Goal: Information Seeking & Learning: Compare options

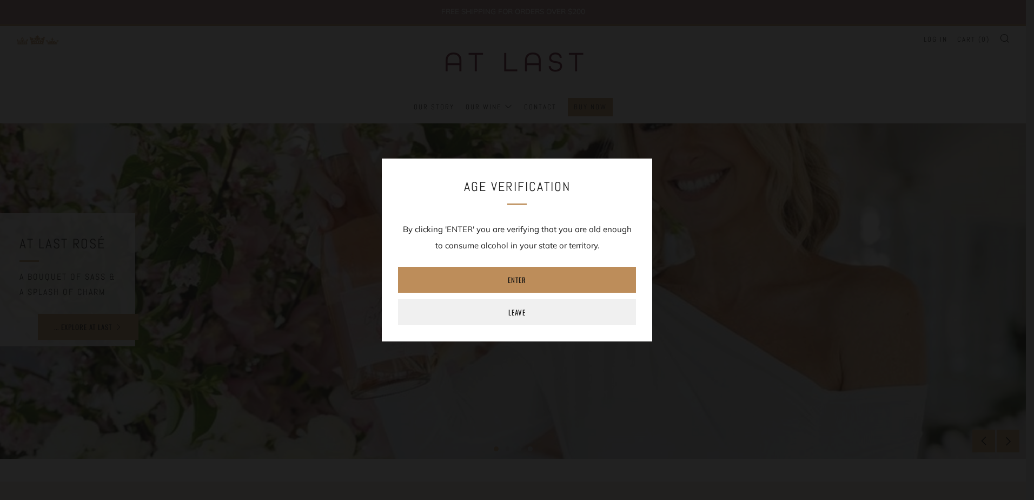
click at [495, 283] on link "Enter" at bounding box center [517, 280] width 238 height 26
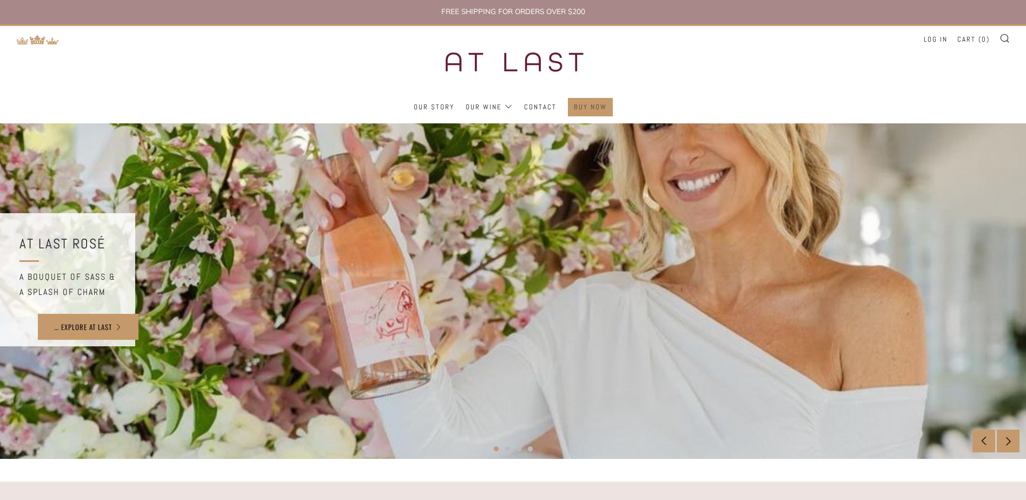
click at [586, 105] on link "Buy Now" at bounding box center [590, 106] width 33 height 17
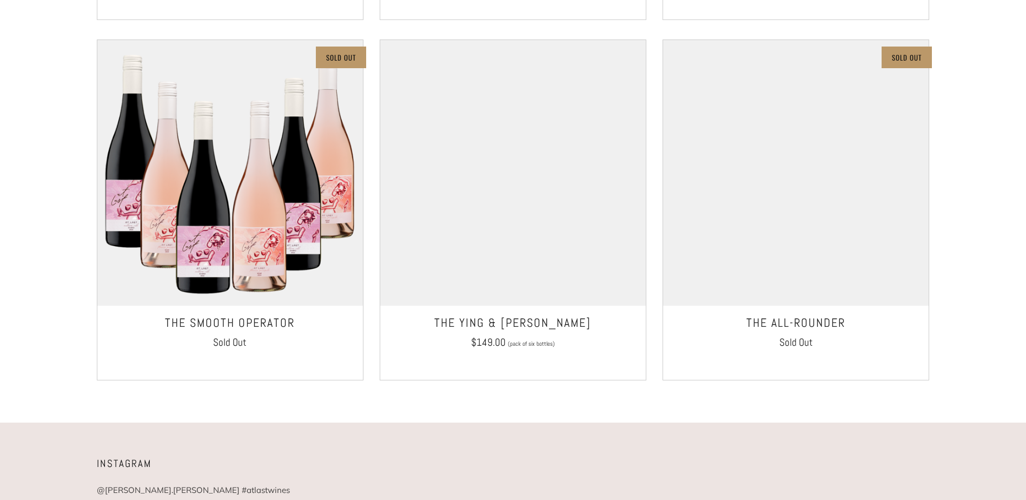
scroll to position [919, 0]
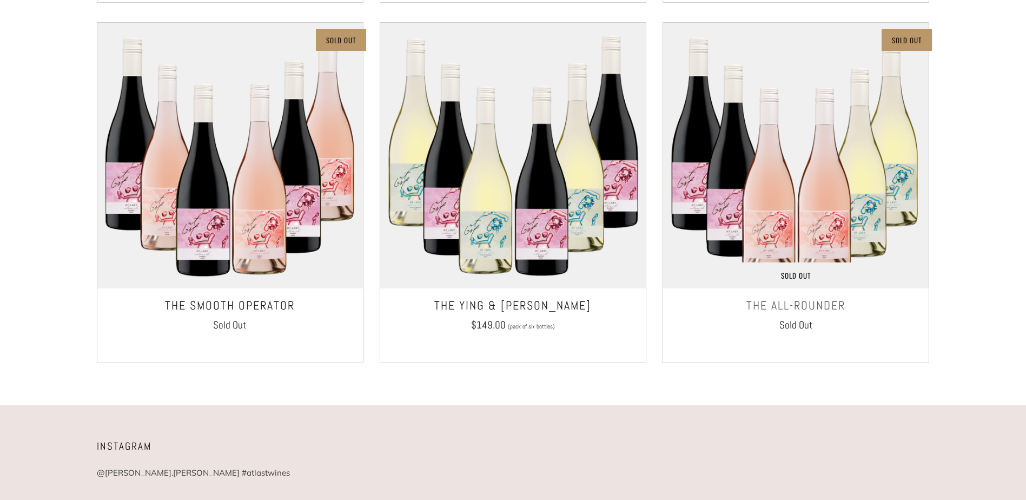
click at [804, 309] on h3 "THE ALL-ROUNDER" at bounding box center [795, 306] width 255 height 22
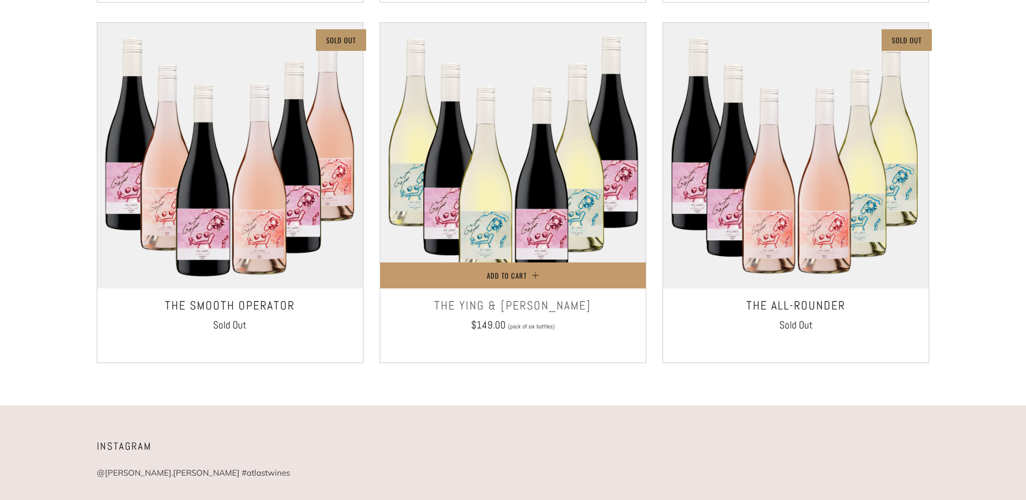
click at [511, 304] on h3 "The Ying & Yang" at bounding box center [513, 306] width 255 height 22
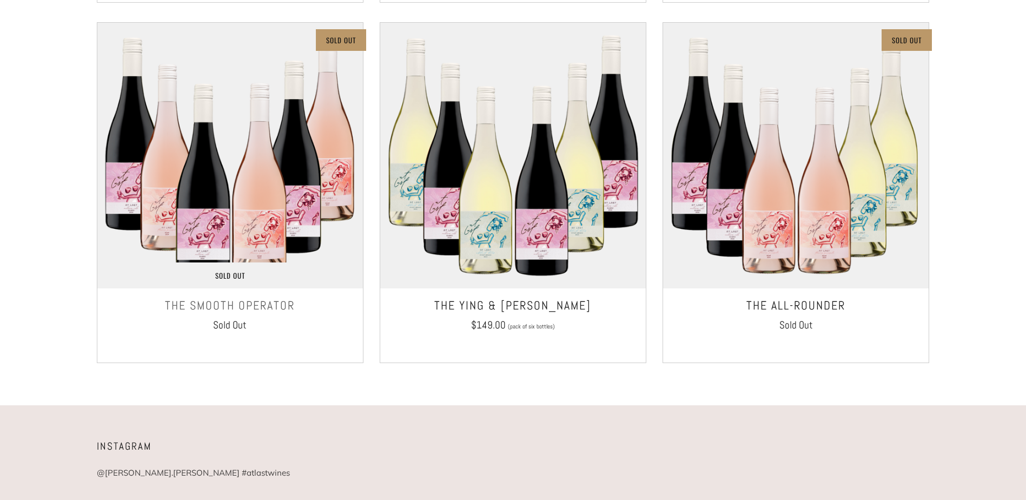
click at [265, 311] on h3 "The Smooth Operator" at bounding box center [230, 306] width 255 height 22
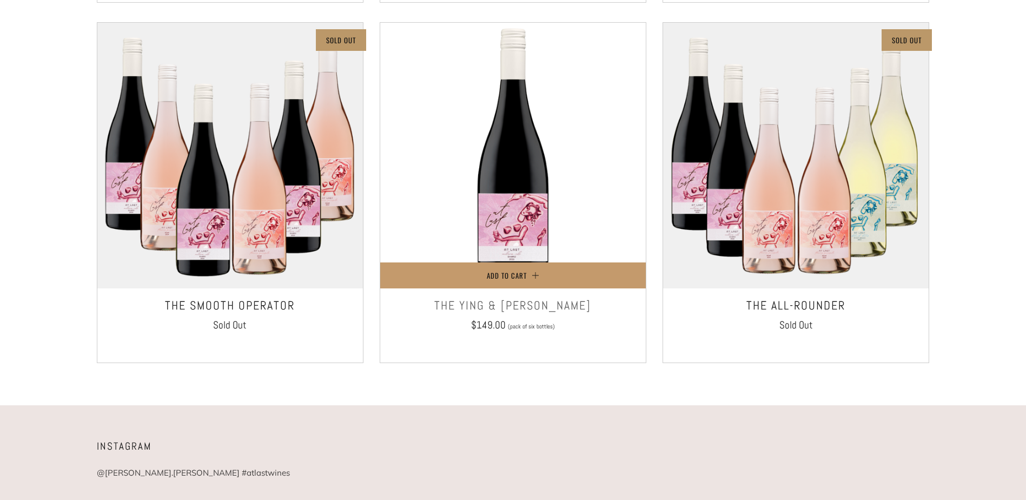
scroll to position [703, 0]
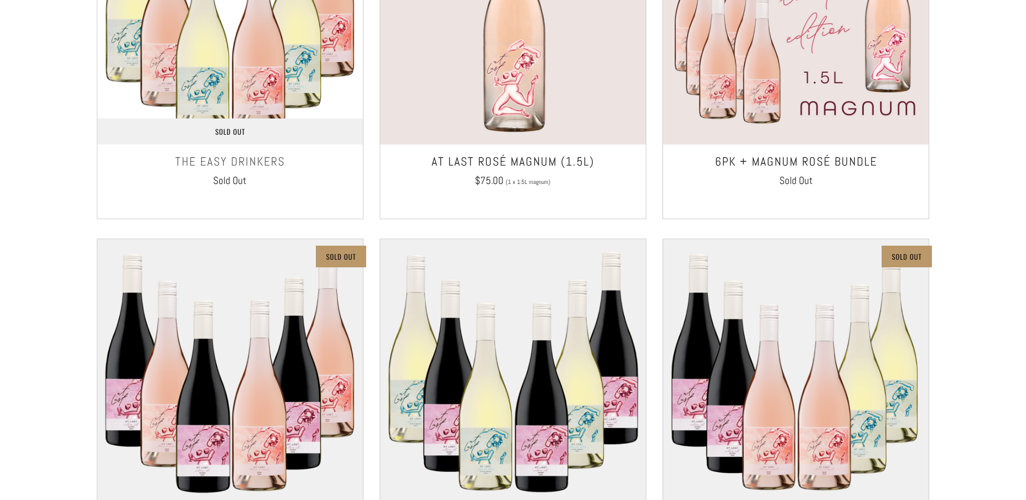
click at [224, 163] on h3 "The Easy Drinkers" at bounding box center [230, 162] width 255 height 22
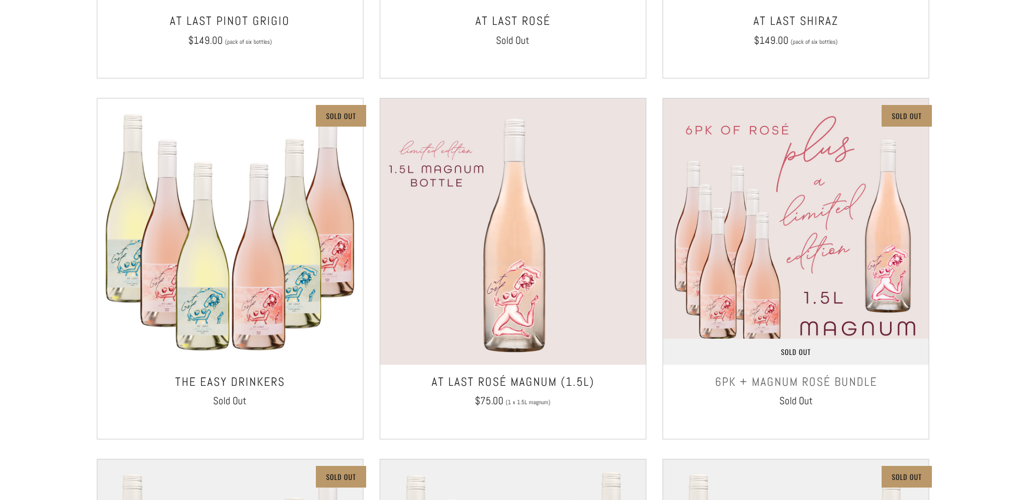
scroll to position [487, 0]
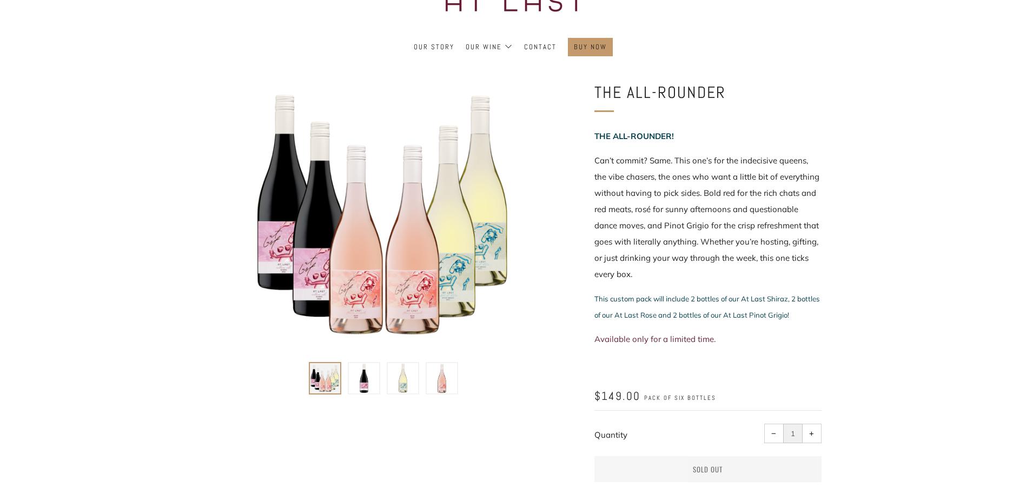
scroll to position [54, 0]
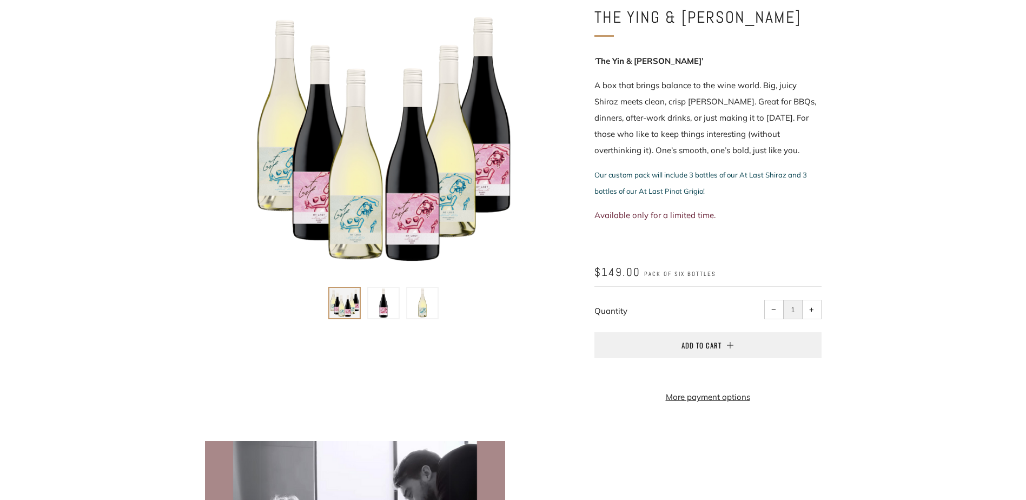
scroll to position [162, 0]
